Goal: Check status: Check status

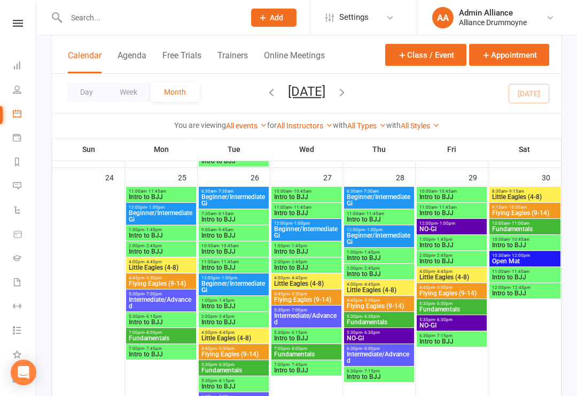
scroll to position [1114, 0]
